Goal: Check status

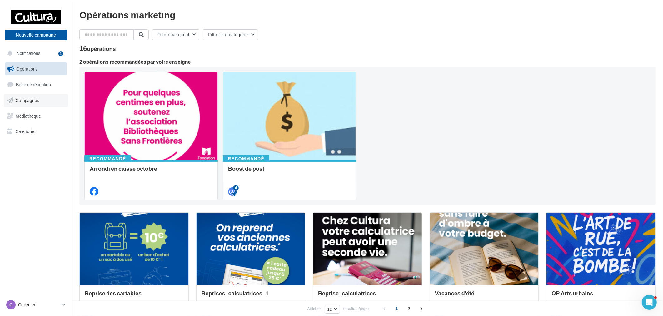
click at [36, 102] on span "Campagnes" at bounding box center [28, 100] width 24 height 5
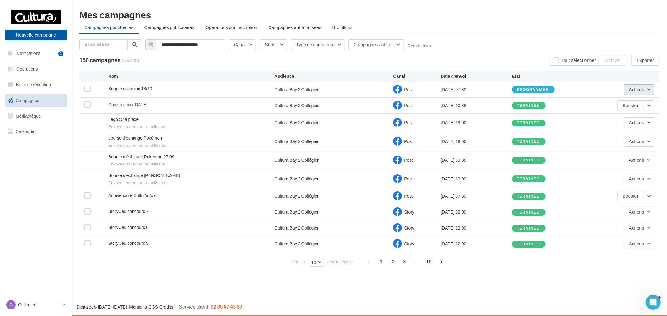
click at [636, 88] on span "Actions" at bounding box center [636, 89] width 15 height 5
click at [636, 108] on button "Voir les résultats" at bounding box center [623, 104] width 63 height 16
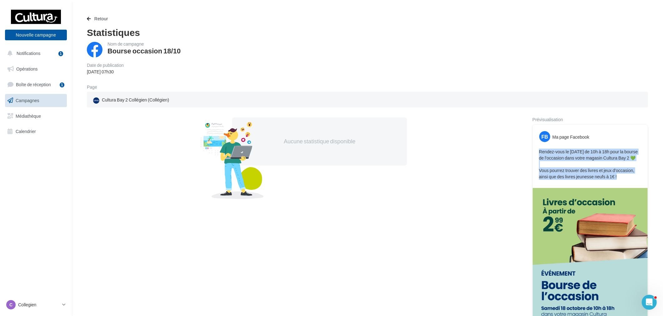
drag, startPoint x: 618, startPoint y: 183, endPoint x: 527, endPoint y: 150, distance: 96.4
click at [527, 150] on div "Aucune statistique disponible Prévisualisation FB Ma page Facebook Rendez-vous …" at bounding box center [368, 229] width 562 height 223
copy p "Rendez-vous le [DATE] de 10h à 18h pour la bourse de l'occasion dans votre maga…"
click at [51, 306] on p "Collegien" at bounding box center [39, 305] width 42 height 6
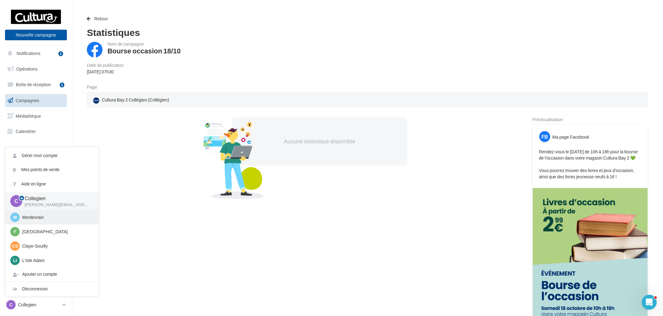
click at [61, 217] on p "Montevrain" at bounding box center [56, 217] width 69 height 6
